Goal: Navigation & Orientation: Find specific page/section

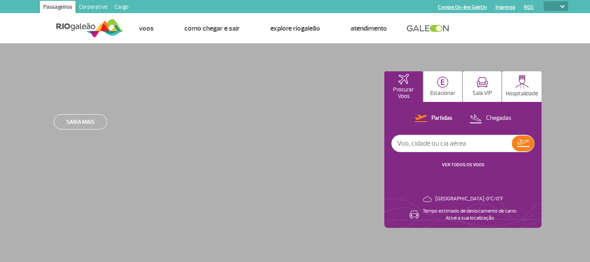
select select
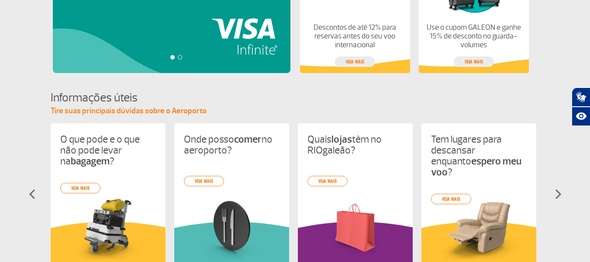
scroll to position [350, 0]
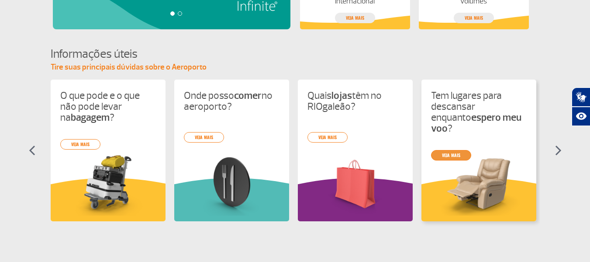
click at [448, 150] on link "veja mais" at bounding box center [451, 155] width 40 height 10
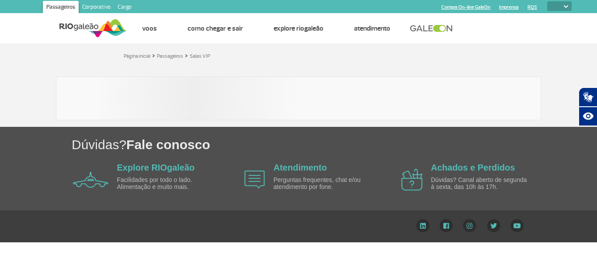
select select
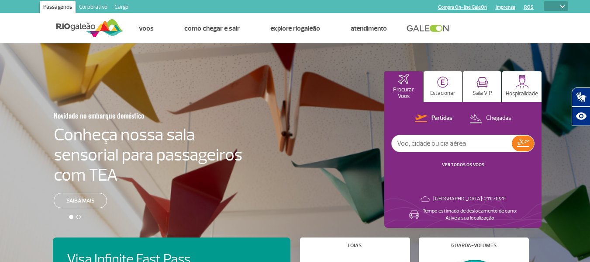
select select
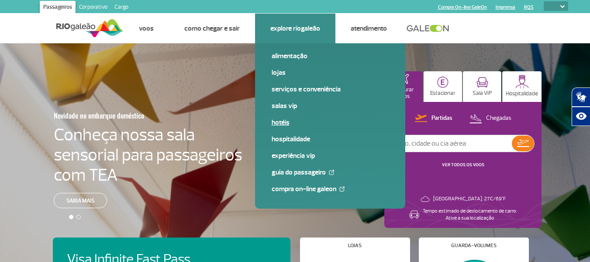
click at [284, 121] on link "Hotéis" at bounding box center [330, 123] width 117 height 10
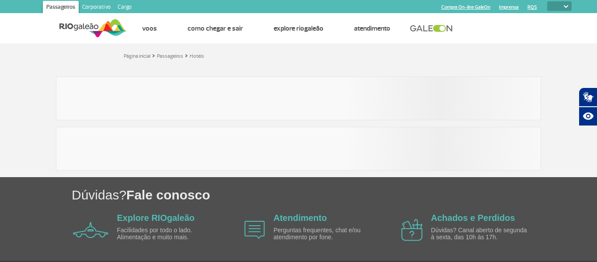
select select
